Goal: Task Accomplishment & Management: Complete application form

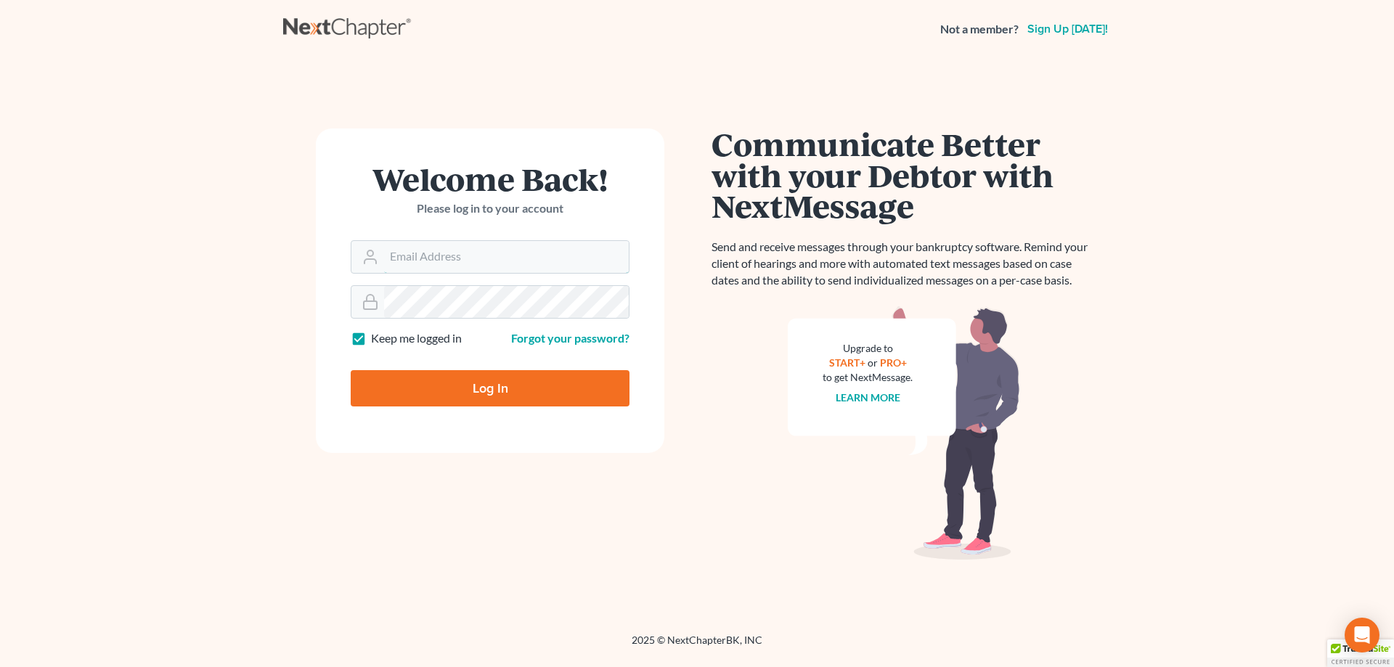
type input "[EMAIL_ADDRESS][DOMAIN_NAME]"
click at [450, 397] on input "Log In" at bounding box center [490, 388] width 279 height 36
type input "Thinking..."
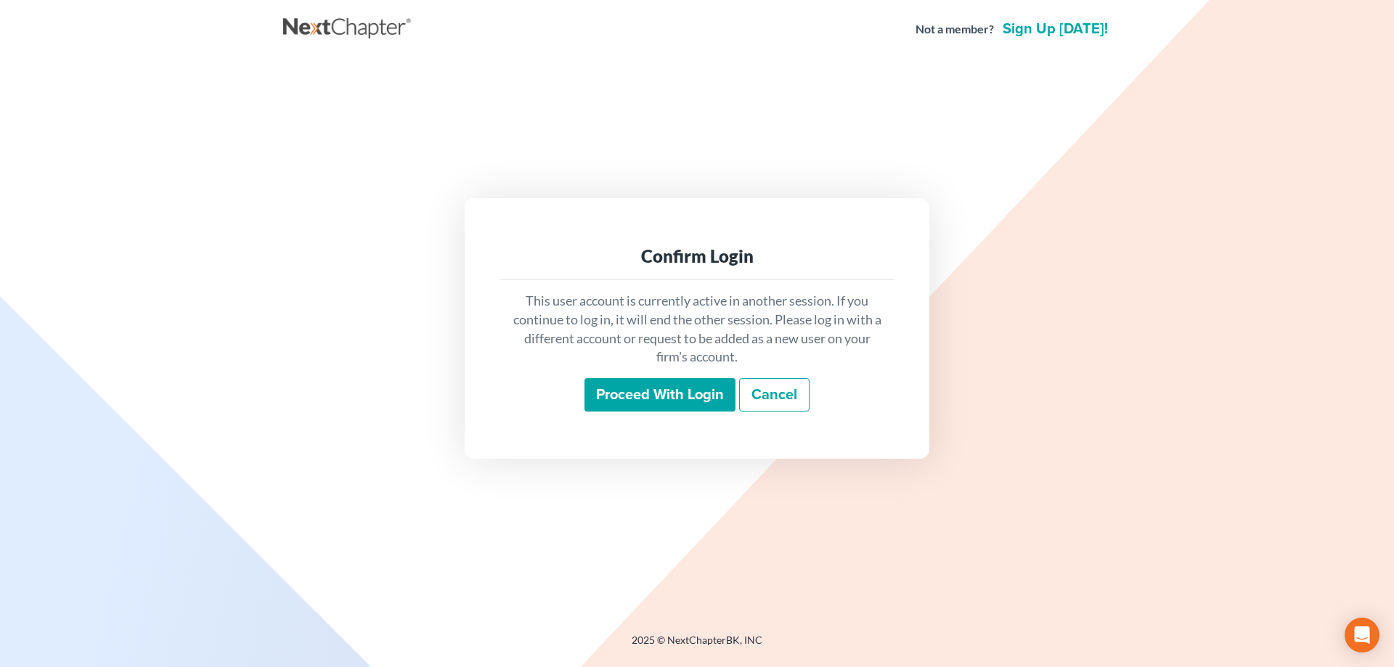
click at [639, 396] on input "Proceed with login" at bounding box center [659, 394] width 151 height 33
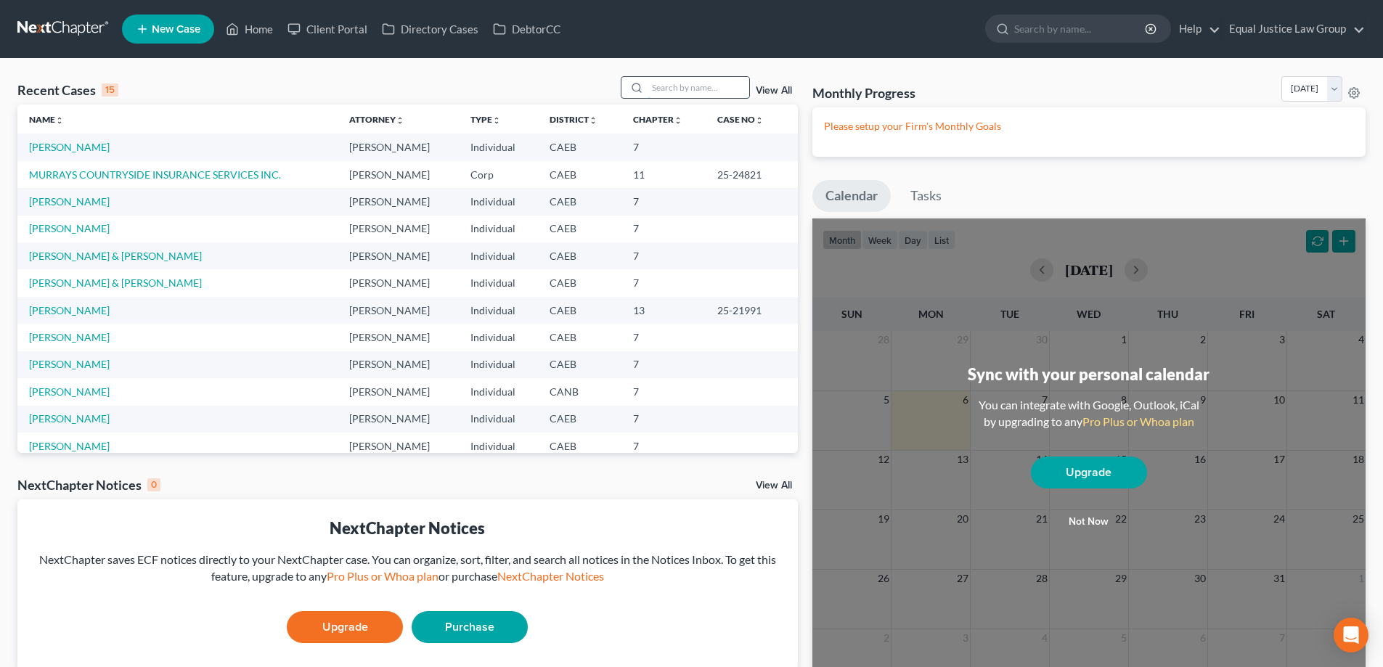
click at [660, 91] on input "search" at bounding box center [698, 87] width 102 height 21
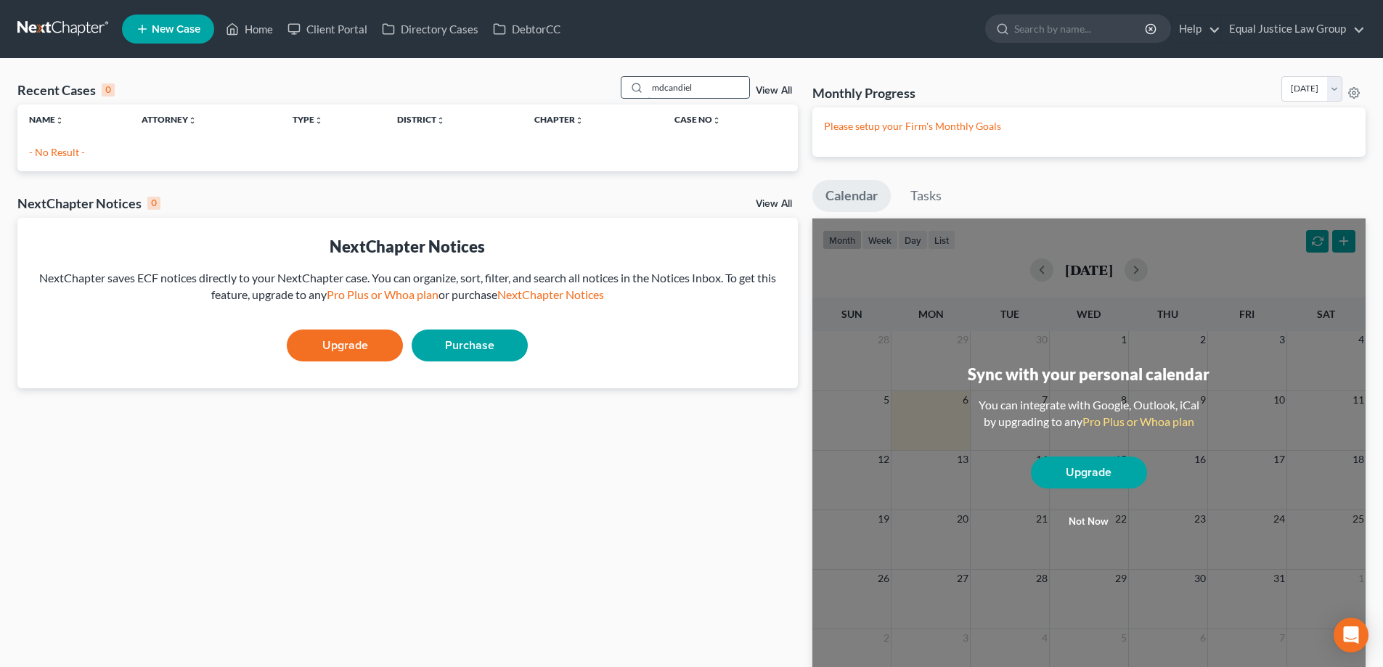
click at [711, 89] on input "mdcandiel" at bounding box center [698, 87] width 102 height 21
type input "[PERSON_NAME]"
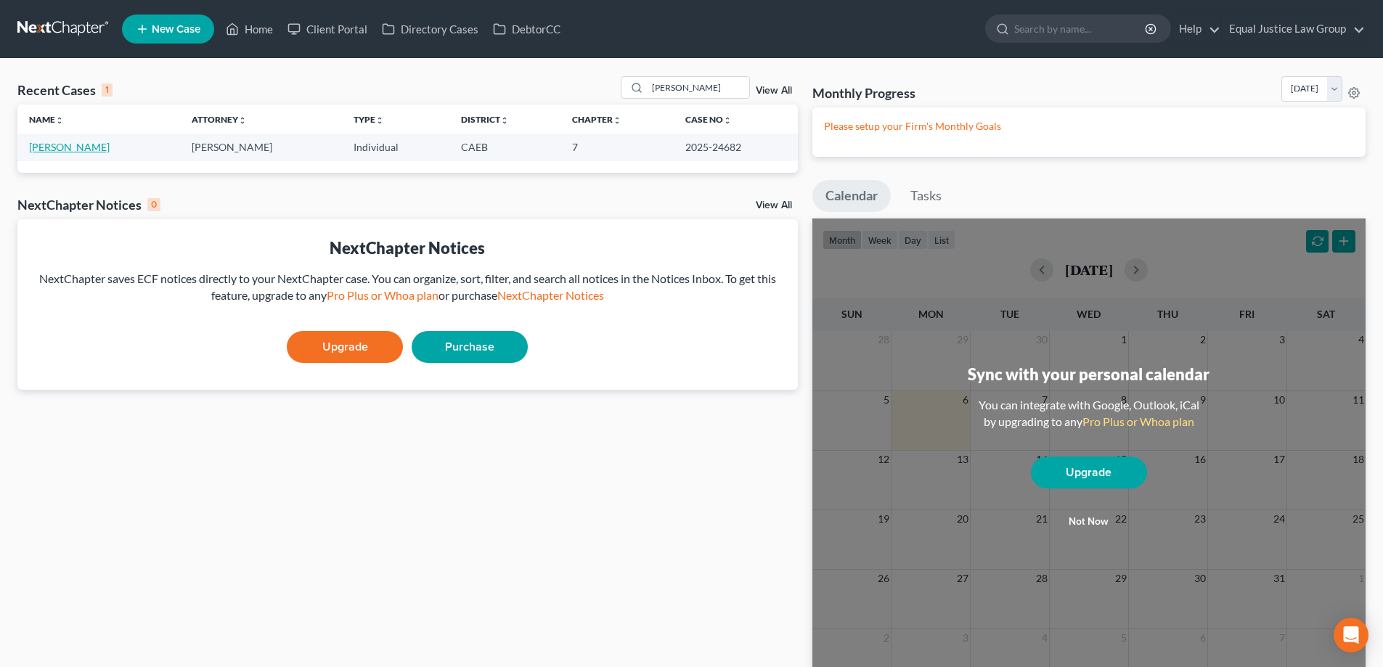
click at [62, 149] on link "[PERSON_NAME]" at bounding box center [69, 147] width 81 height 12
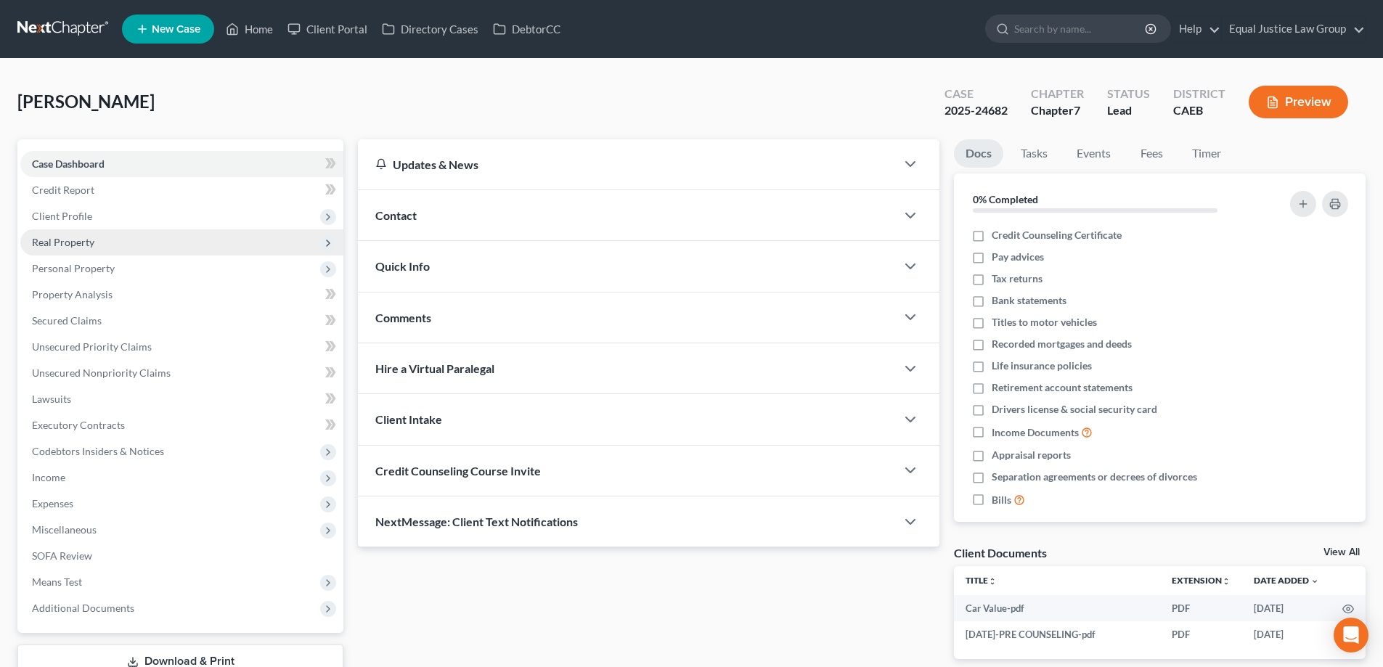
click at [124, 245] on span "Real Property" at bounding box center [181, 242] width 323 height 26
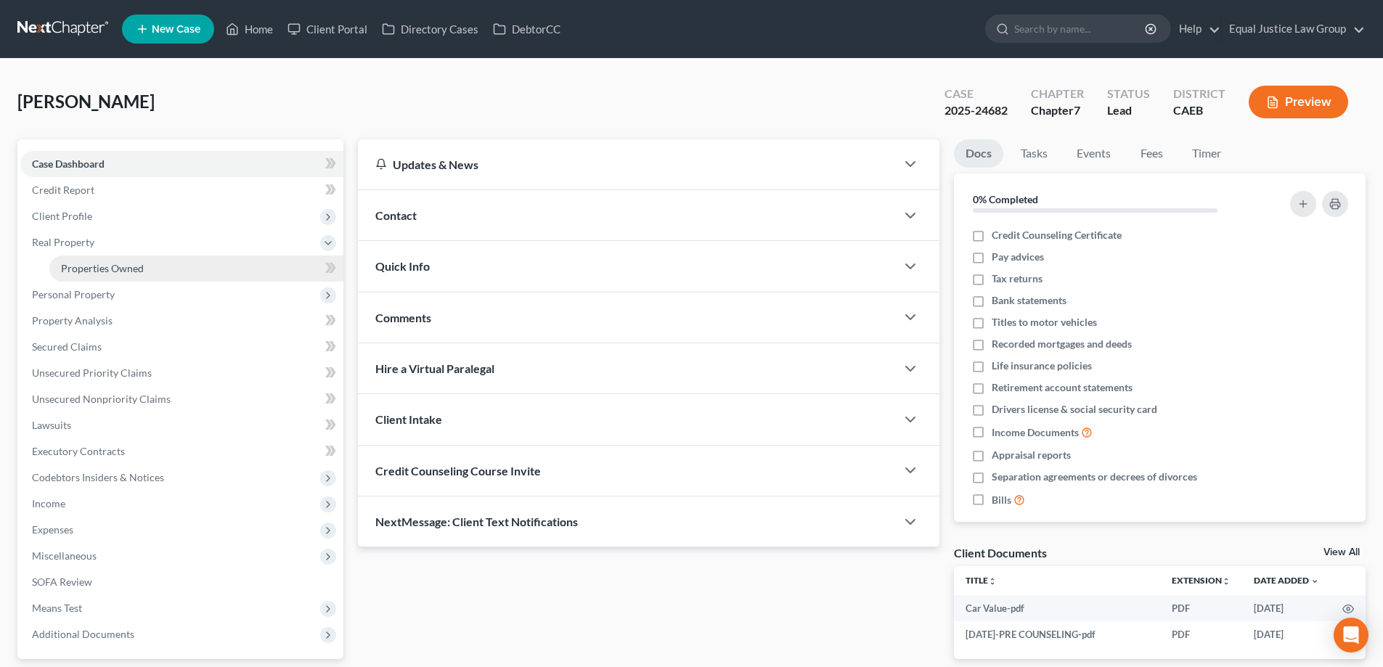
click at [89, 263] on span "Properties Owned" at bounding box center [102, 268] width 83 height 12
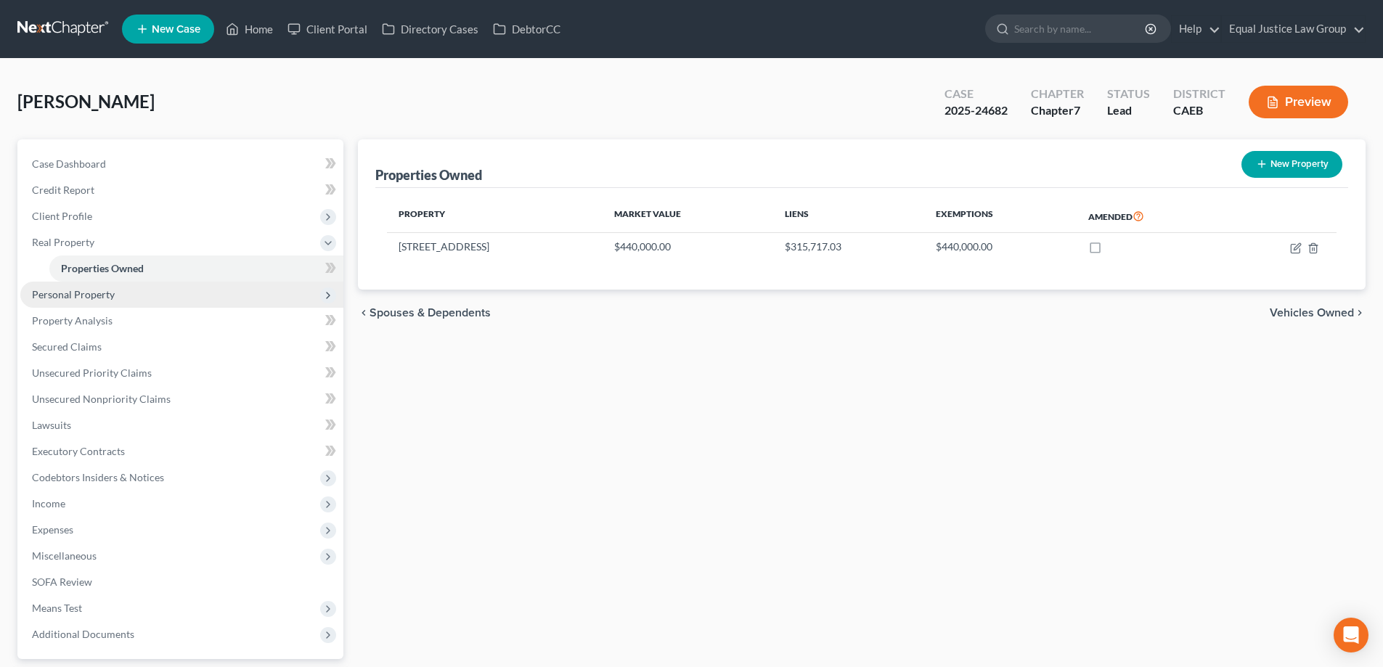
click at [79, 292] on span "Personal Property" at bounding box center [73, 294] width 83 height 12
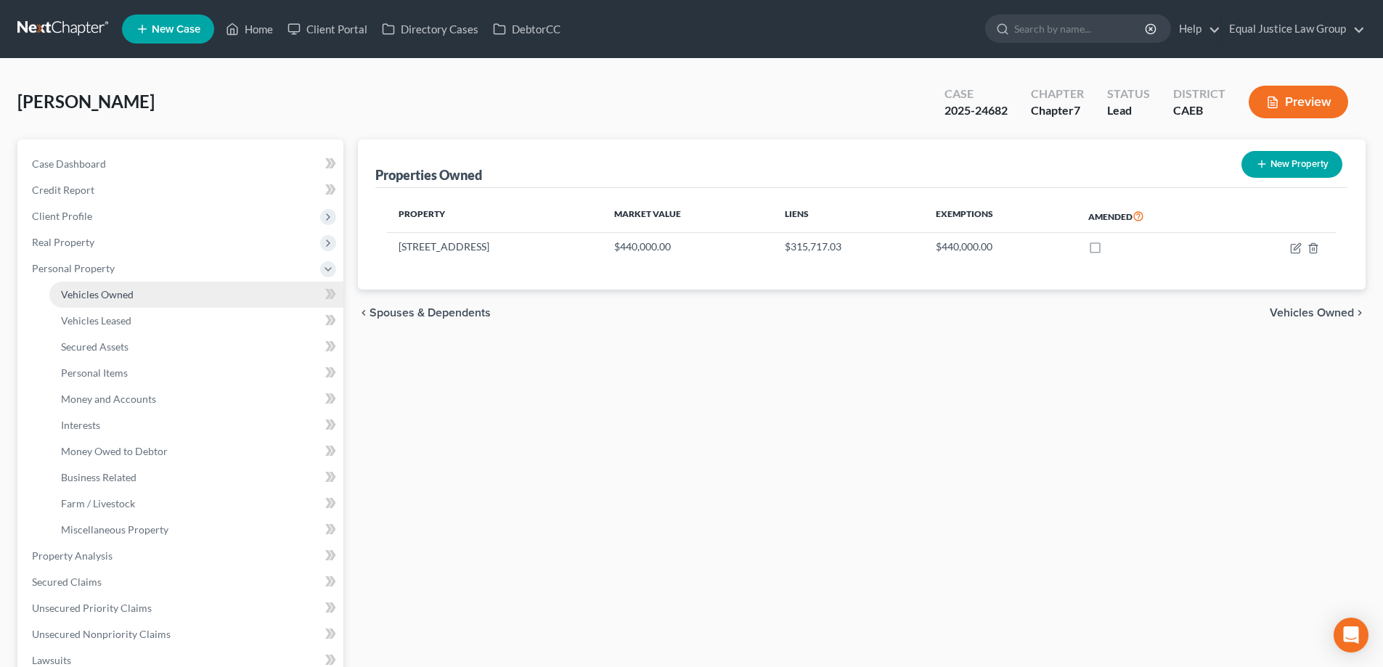
click at [79, 301] on link "Vehicles Owned" at bounding box center [196, 295] width 294 height 26
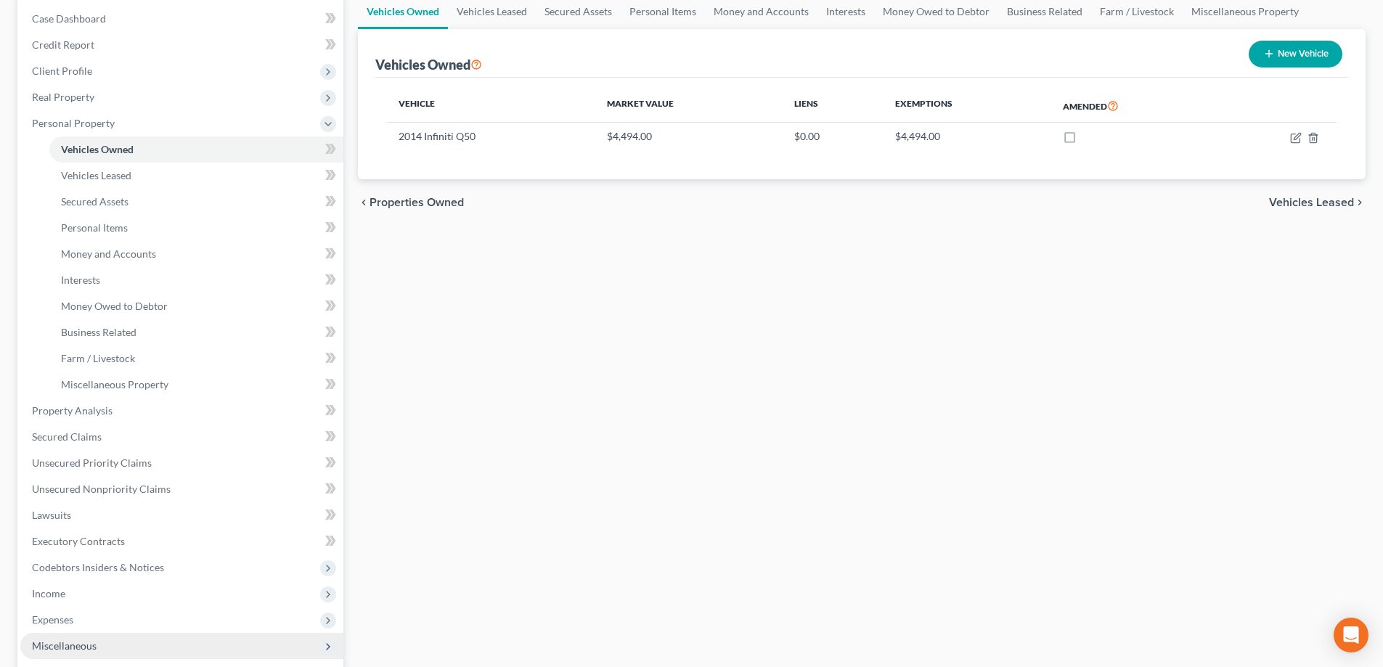
scroll to position [218, 0]
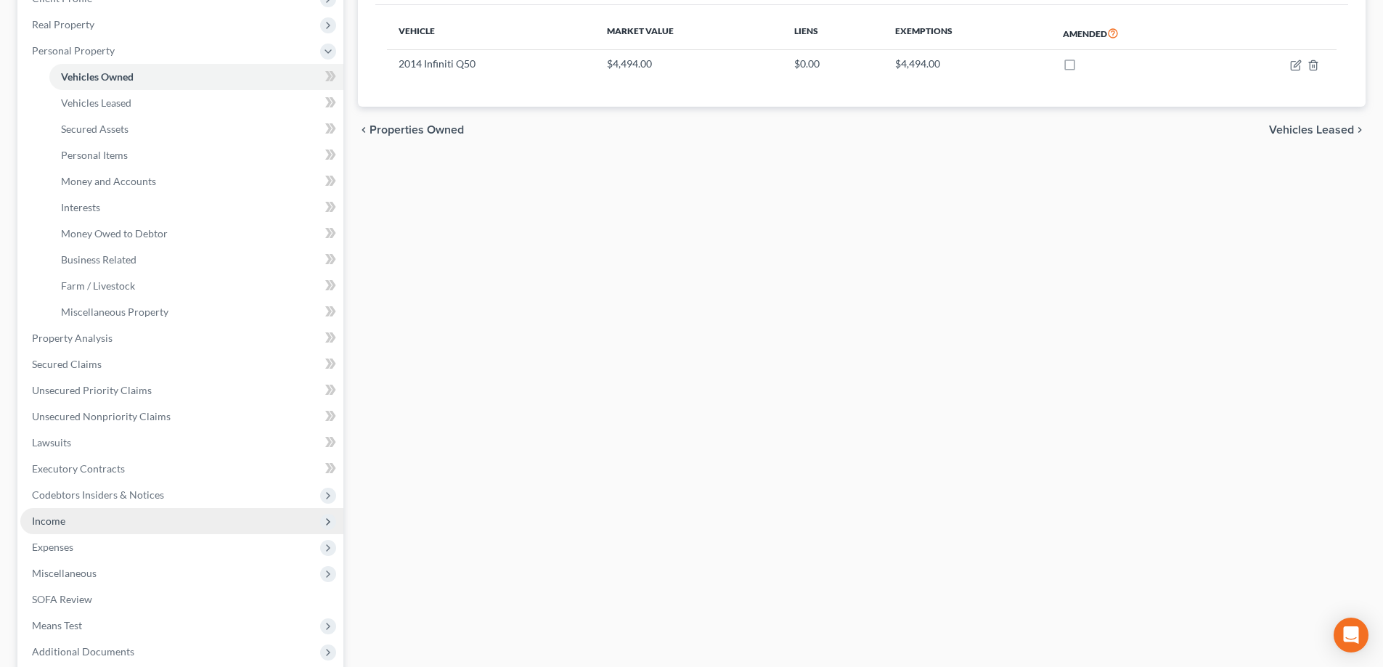
click at [68, 523] on span "Income" at bounding box center [181, 521] width 323 height 26
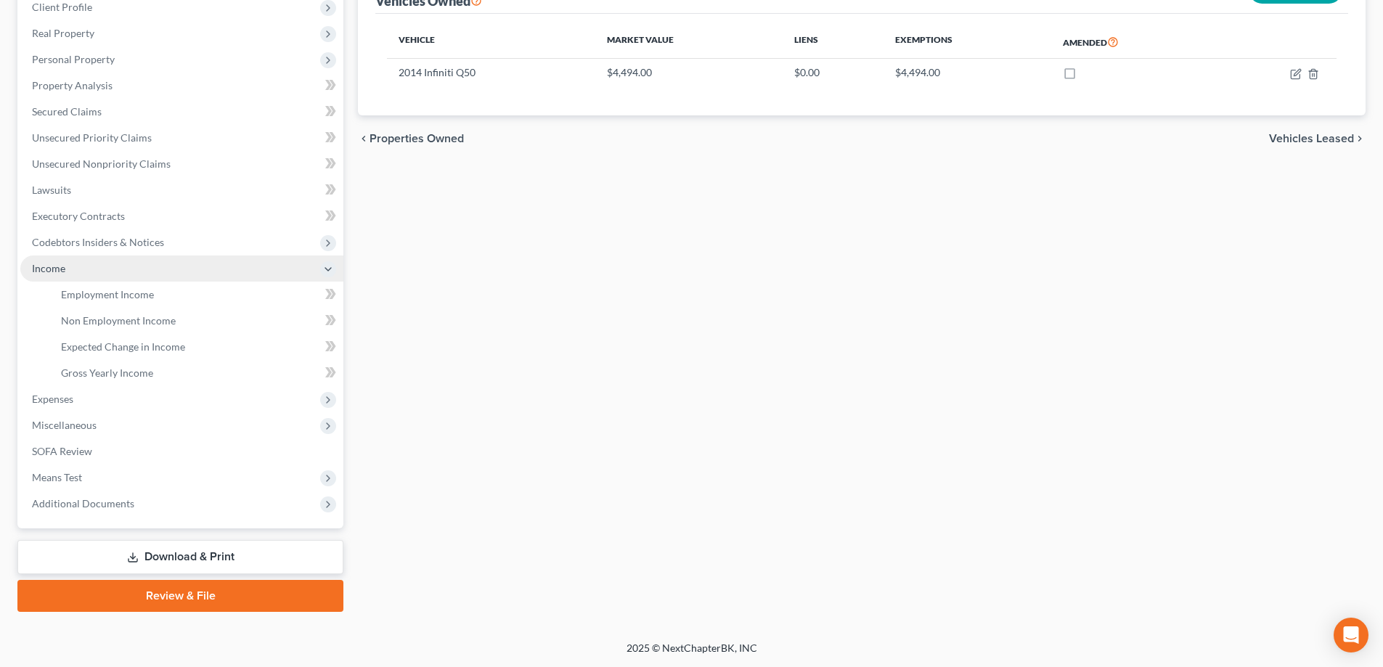
scroll to position [209, 0]
click at [91, 295] on span "Employment Income" at bounding box center [107, 294] width 93 height 12
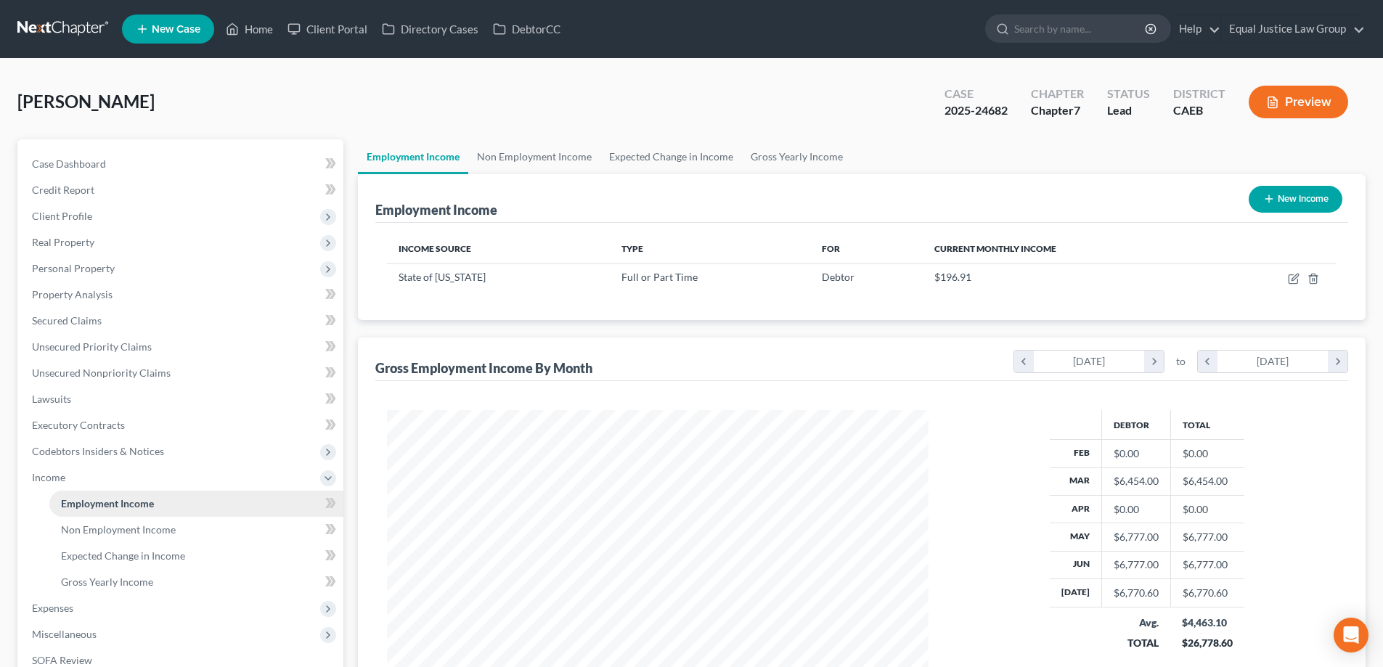
scroll to position [271, 571]
click at [99, 528] on span "Non Employment Income" at bounding box center [118, 529] width 115 height 12
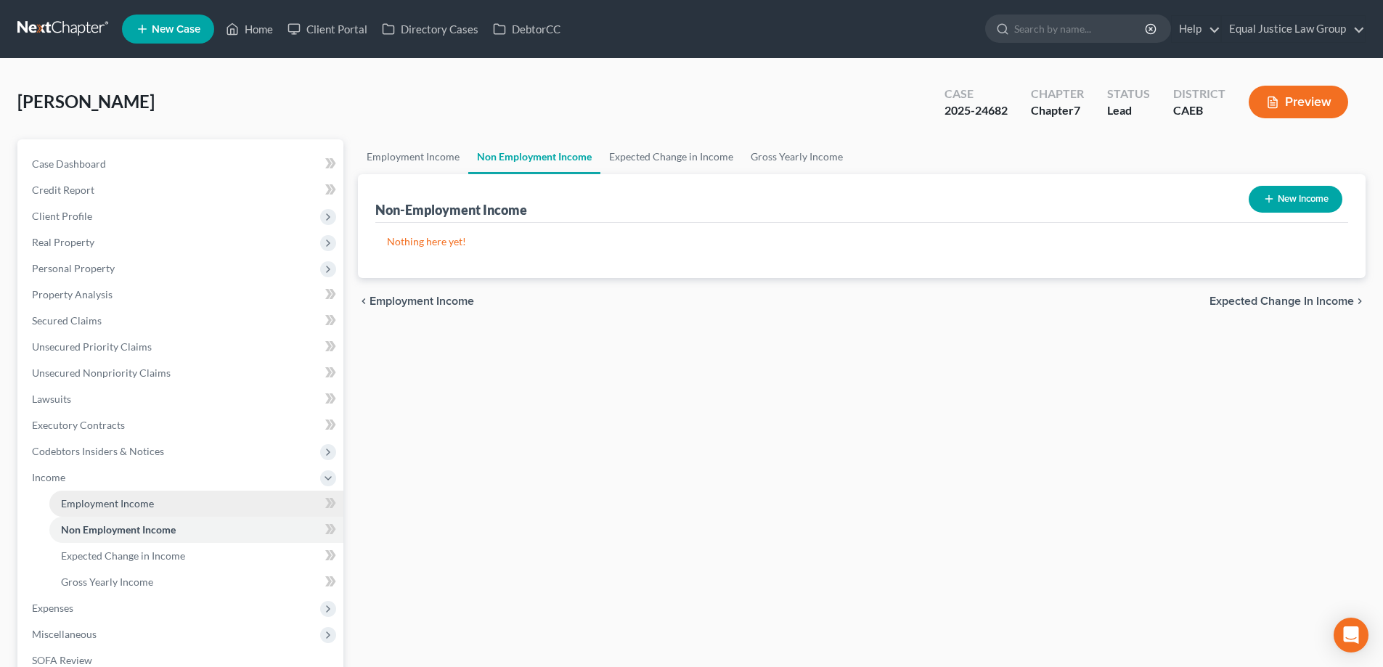
click at [97, 502] on span "Employment Income" at bounding box center [107, 503] width 93 height 12
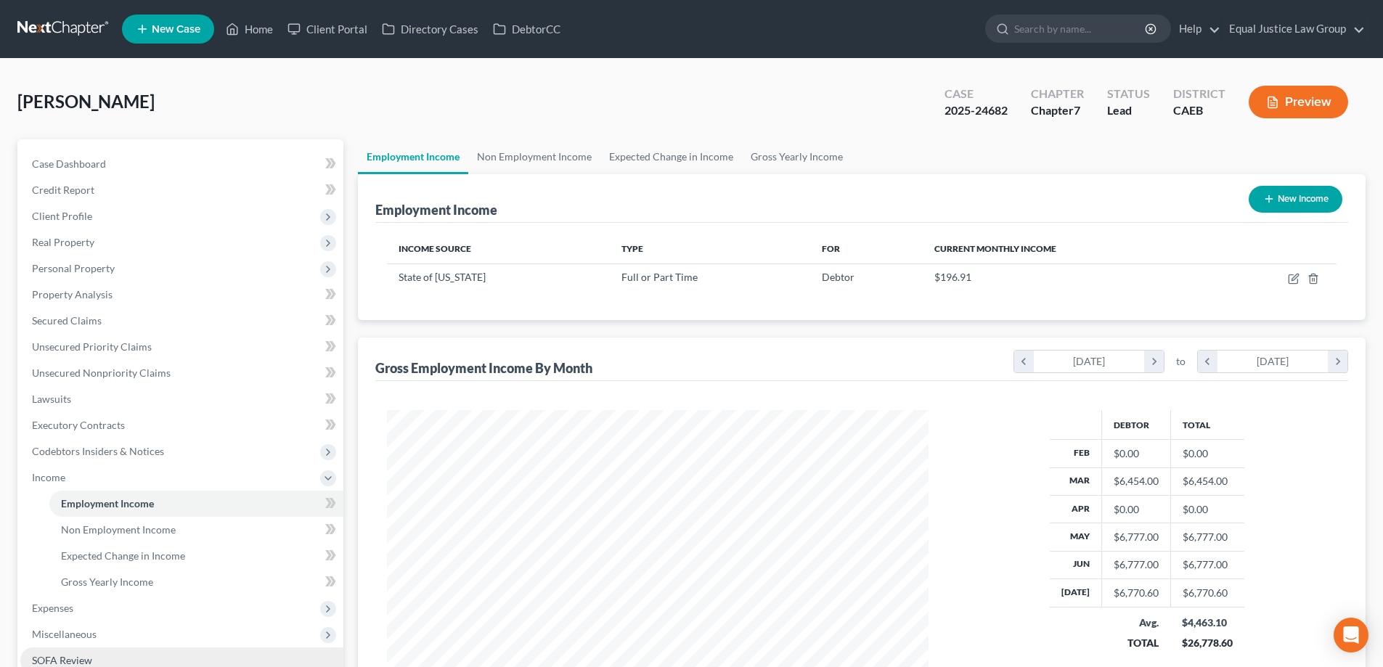
scroll to position [145, 0]
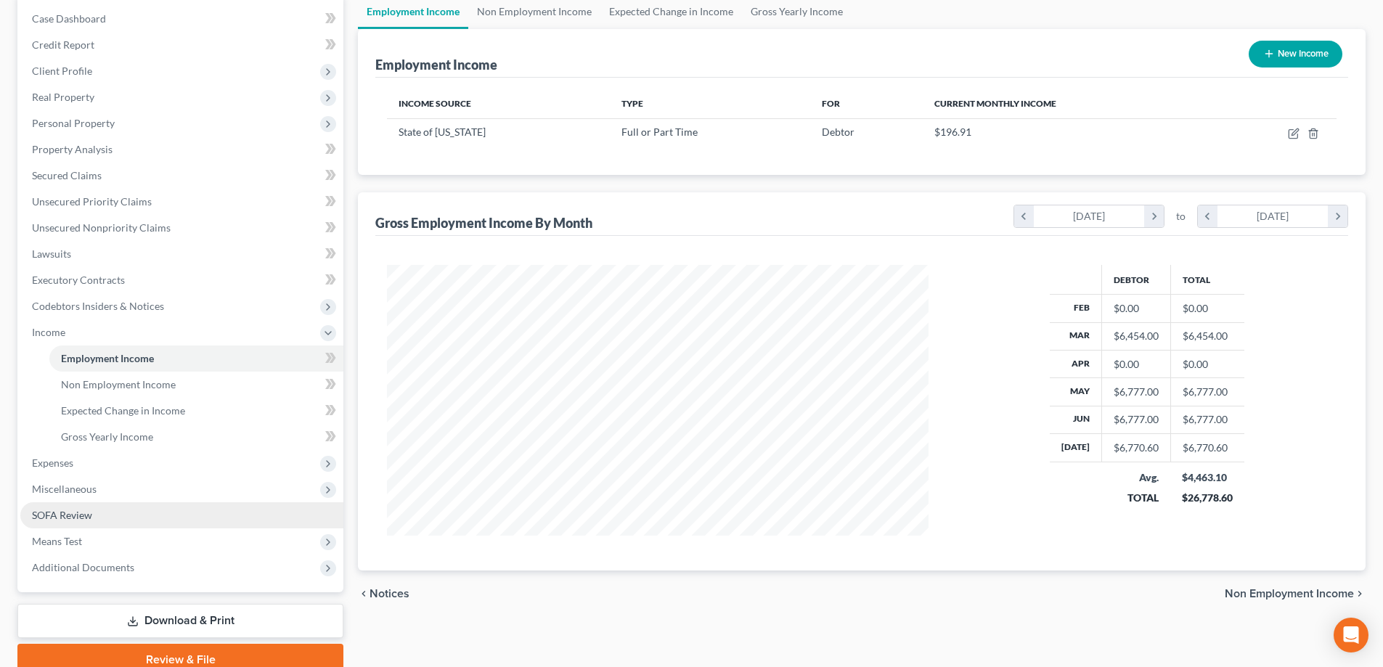
click at [91, 515] on span "SOFA Review" at bounding box center [62, 515] width 60 height 12
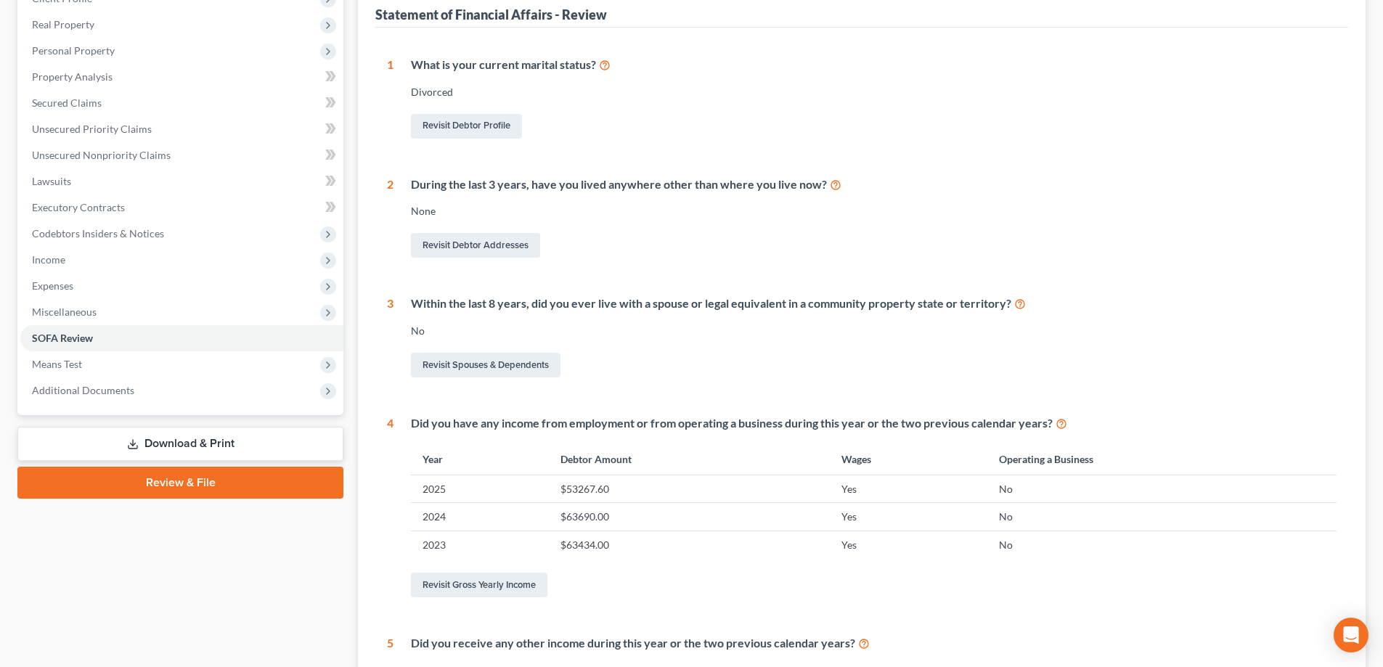
scroll to position [73, 0]
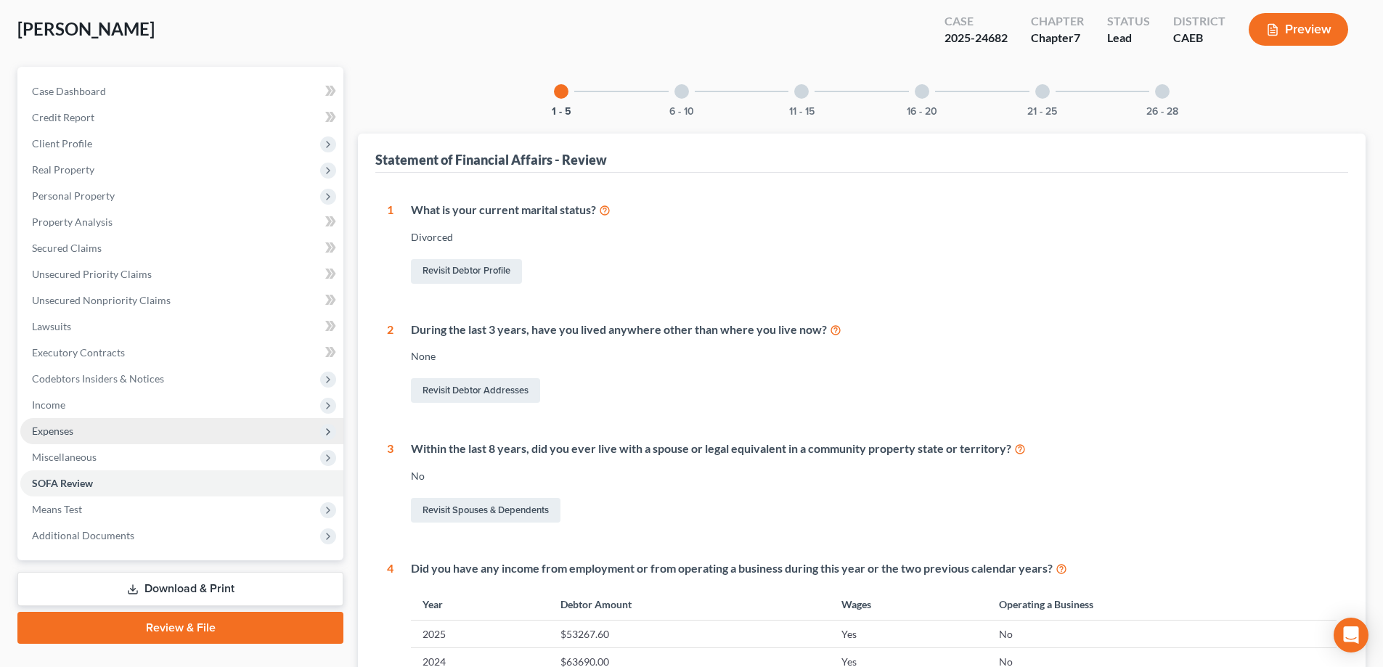
click at [75, 428] on span "Expenses" at bounding box center [181, 431] width 323 height 26
